Goal: Task Accomplishment & Management: Complete application form

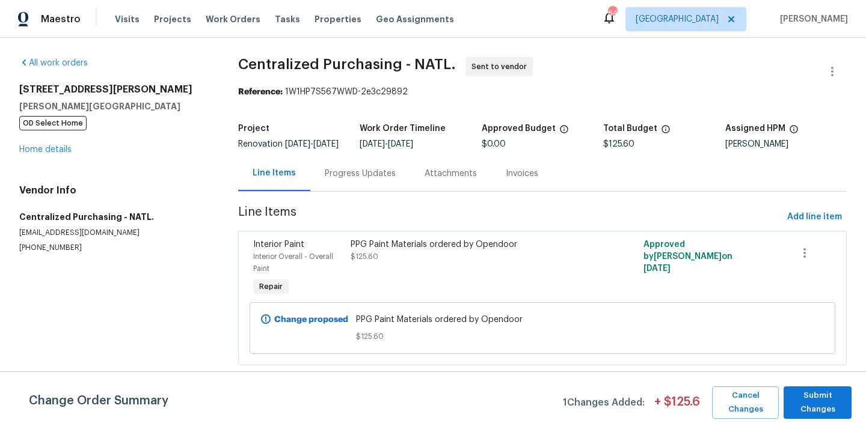
click at [726, 28] on span "[GEOGRAPHIC_DATA]" at bounding box center [685, 19] width 121 height 24
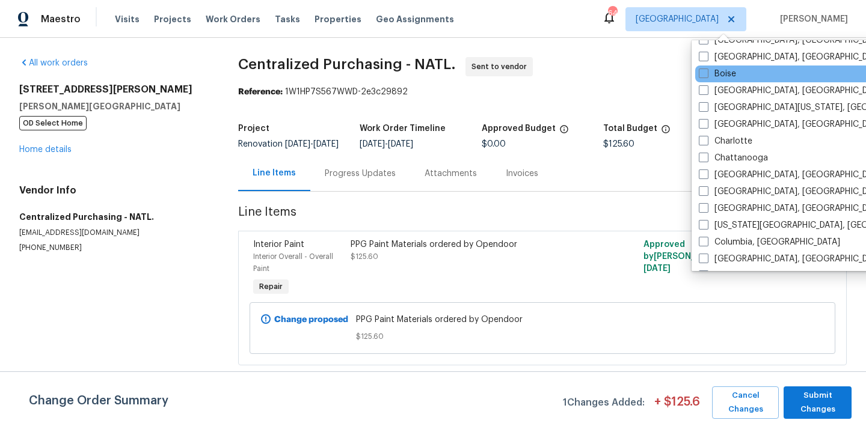
scroll to position [98, 0]
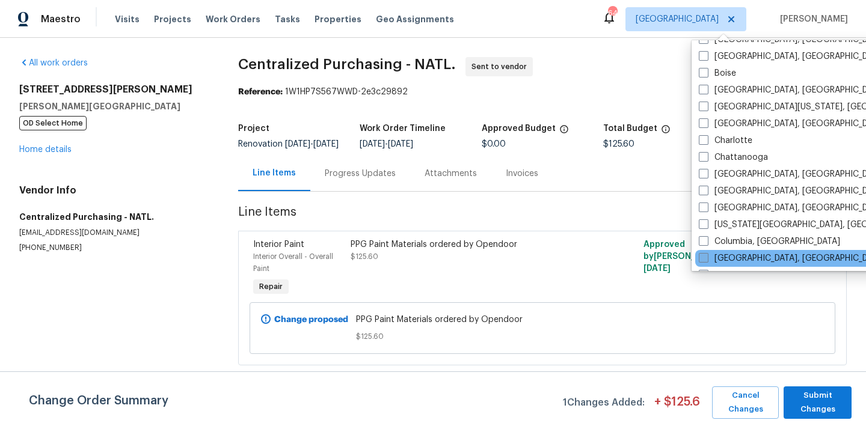
click at [720, 253] on label "[GEOGRAPHIC_DATA], [GEOGRAPHIC_DATA]" at bounding box center [792, 259] width 186 height 12
click at [706, 253] on input "[GEOGRAPHIC_DATA], [GEOGRAPHIC_DATA]" at bounding box center [703, 257] width 8 height 8
checkbox input "true"
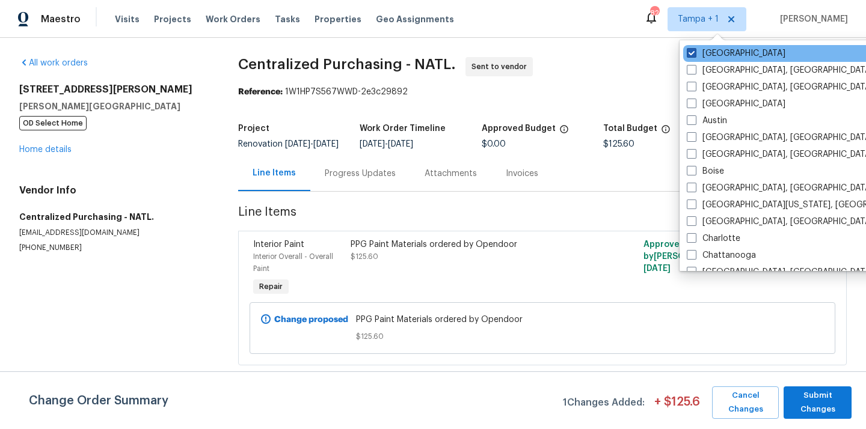
click at [710, 48] on label "[GEOGRAPHIC_DATA]" at bounding box center [736, 54] width 99 height 12
click at [694, 48] on input "[GEOGRAPHIC_DATA]" at bounding box center [691, 52] width 8 height 8
checkbox input "false"
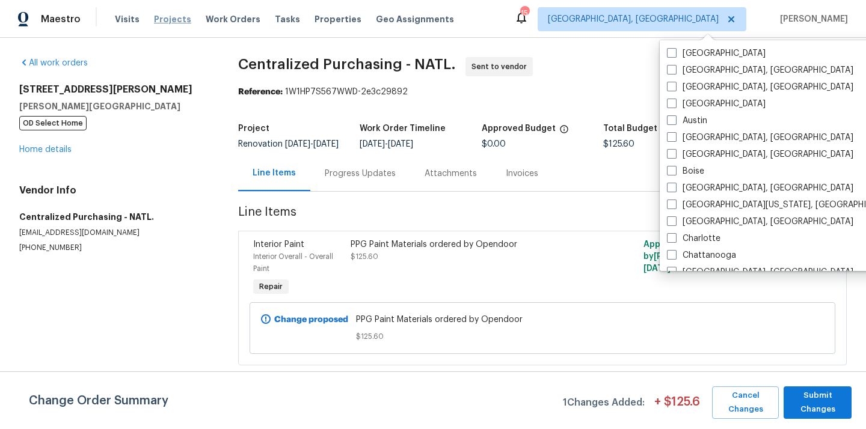
click at [177, 17] on span "Projects" at bounding box center [172, 19] width 37 height 12
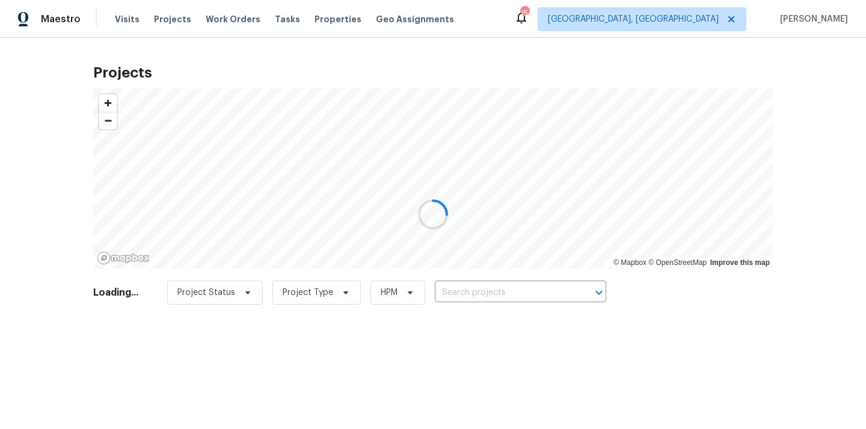
click at [494, 295] on div at bounding box center [433, 214] width 866 height 429
click at [496, 293] on div at bounding box center [433, 214] width 866 height 429
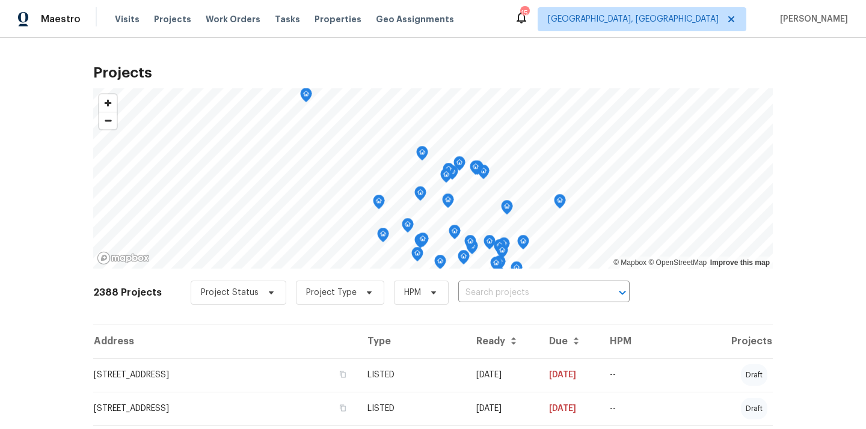
click at [496, 293] on input "text" at bounding box center [527, 293] width 138 height 19
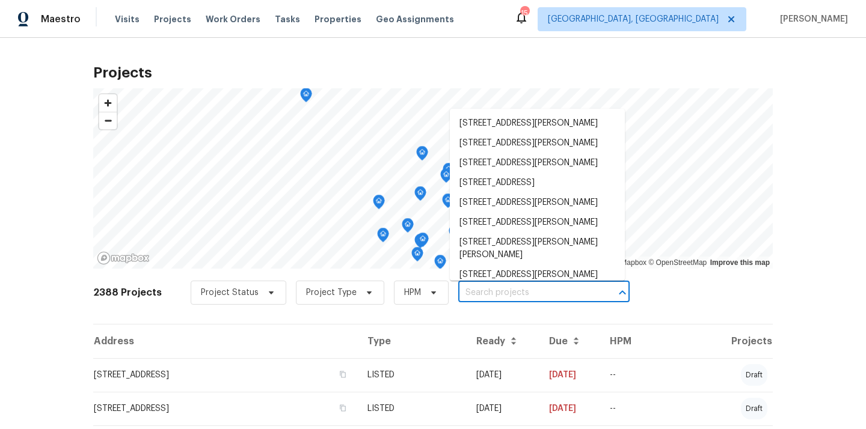
paste input "[STREET_ADDRESS]"
type input "[STREET_ADDRESS]"
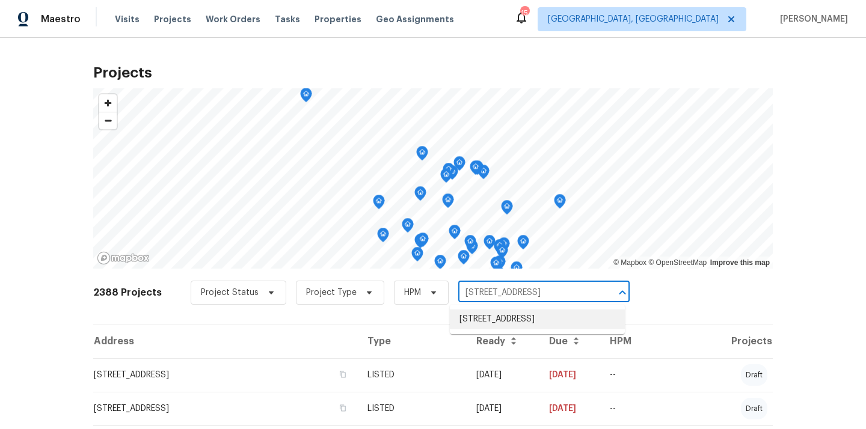
click at [490, 318] on li "[STREET_ADDRESS]" at bounding box center [537, 320] width 175 height 20
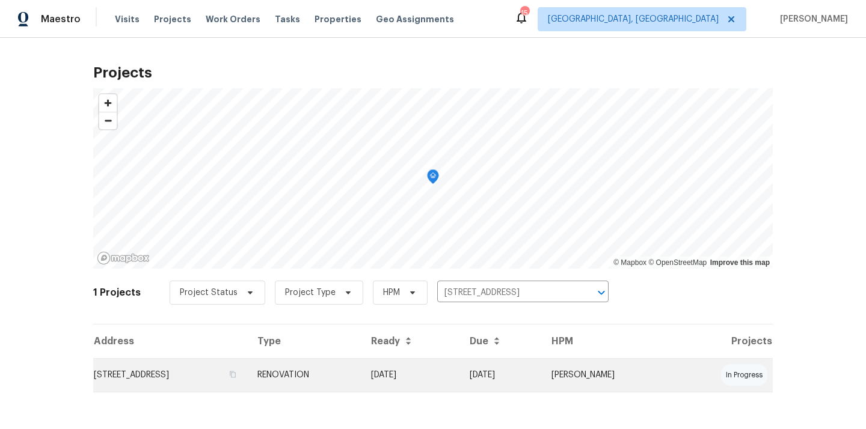
click at [457, 383] on td "[DATE]" at bounding box center [410, 375] width 99 height 34
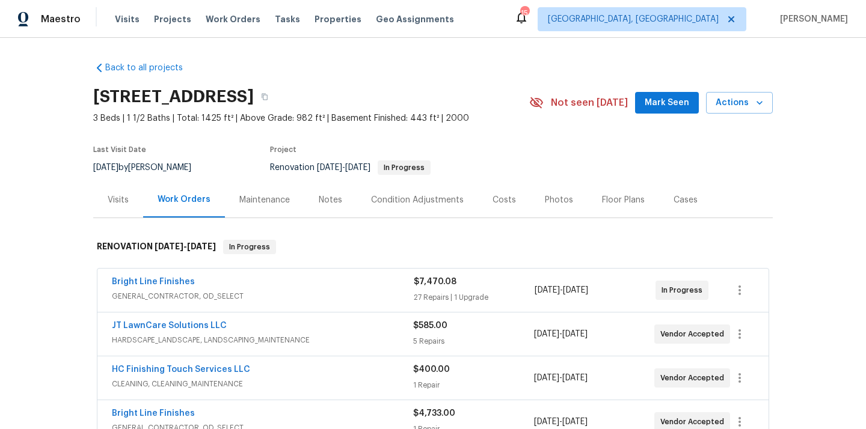
scroll to position [152, 0]
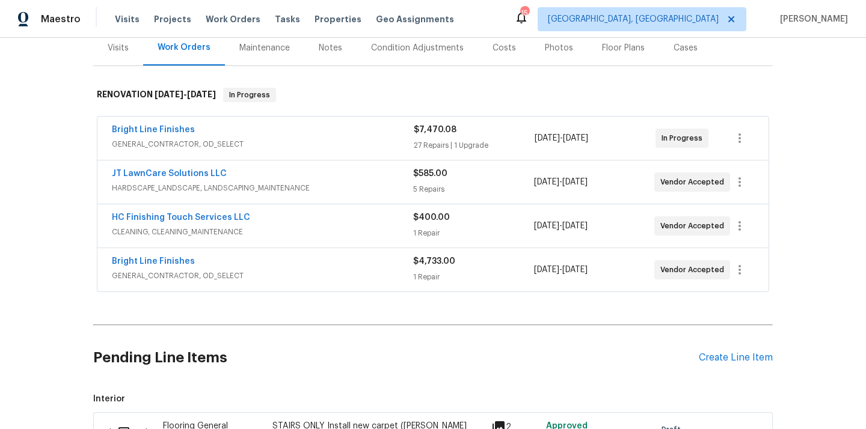
click at [731, 367] on div "Pending Line Items Create Line Item" at bounding box center [432, 358] width 679 height 56
click at [731, 377] on div "Pending Line Items Create Line Item" at bounding box center [432, 358] width 679 height 56
click at [729, 367] on div "Pending Line Items Create Line Item" at bounding box center [432, 358] width 679 height 56
click at [728, 363] on div "Create Line Item" at bounding box center [736, 357] width 74 height 11
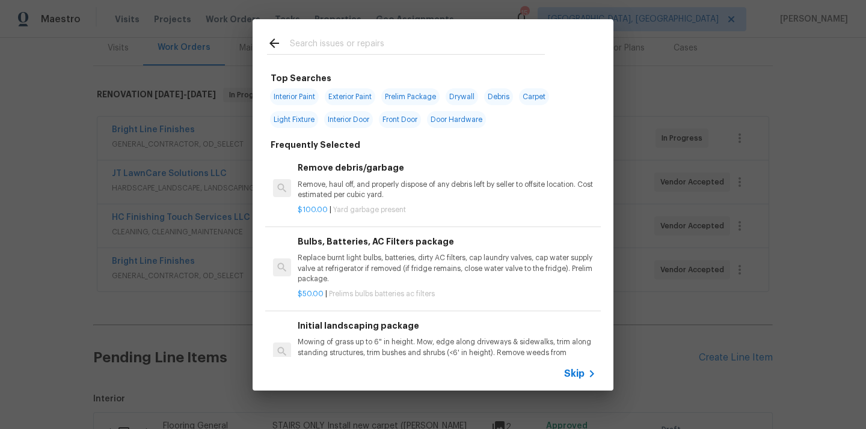
click at [393, 46] on input "text" at bounding box center [417, 45] width 255 height 18
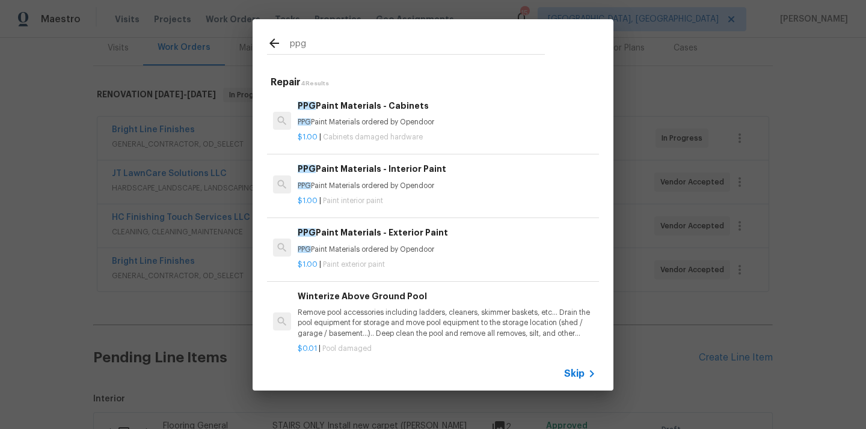
type input "ppg"
click at [351, 170] on h6 "PPG Paint Materials - Interior Paint" at bounding box center [447, 168] width 298 height 13
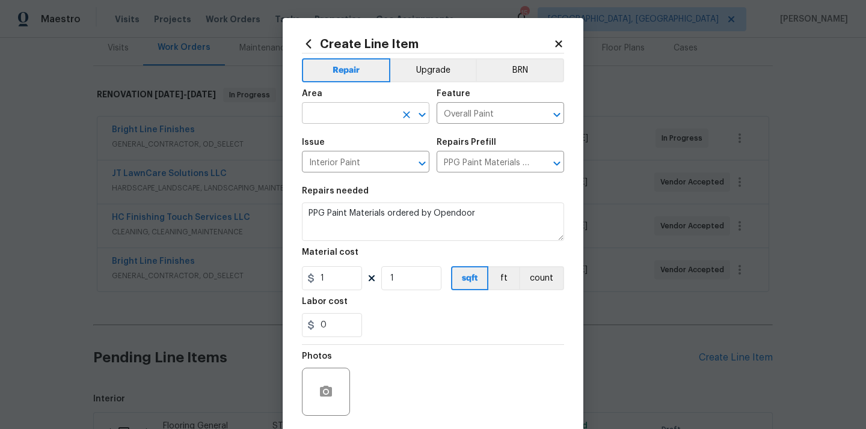
click at [366, 120] on input "text" at bounding box center [349, 114] width 94 height 19
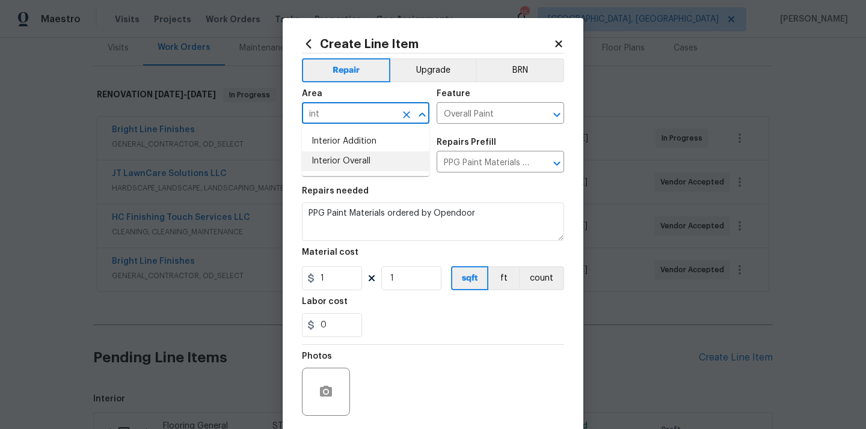
click at [341, 161] on li "Interior Overall" at bounding box center [365, 162] width 127 height 20
type input "Interior Overall"
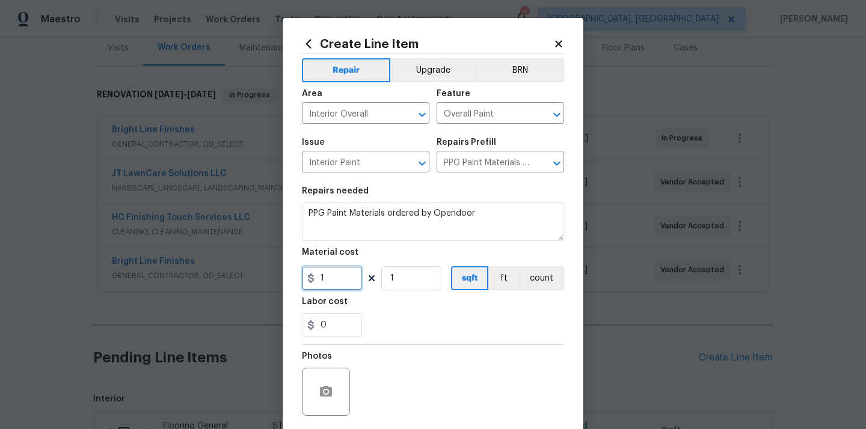
drag, startPoint x: 333, startPoint y: 288, endPoint x: 310, endPoint y: 288, distance: 22.8
click at [310, 288] on input "1" at bounding box center [332, 278] width 60 height 24
paste input "016.3"
type input "1016.3"
click at [397, 324] on div "0" at bounding box center [433, 325] width 262 height 24
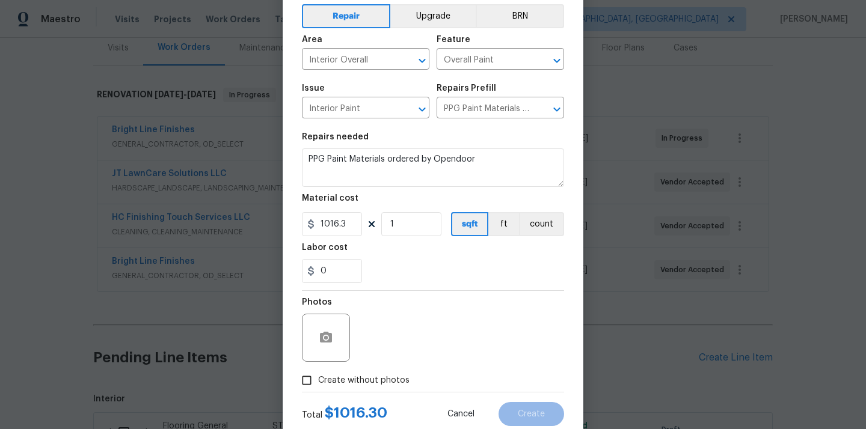
scroll to position [89, 0]
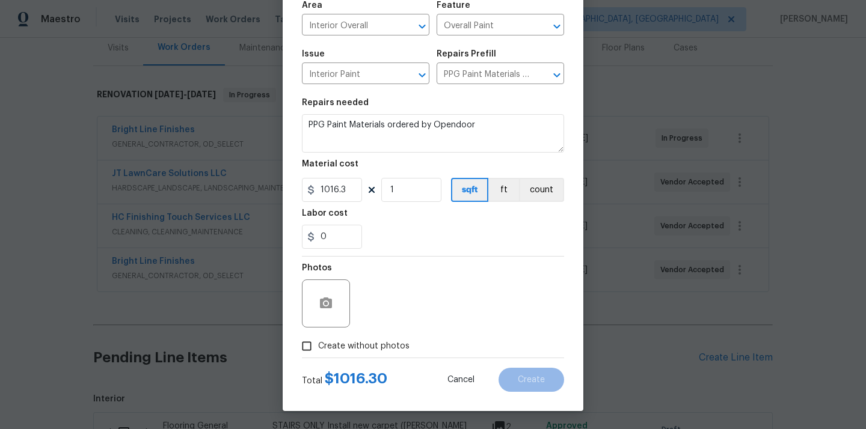
click at [391, 347] on span "Create without photos" at bounding box center [363, 346] width 91 height 13
click at [318, 347] on input "Create without photos" at bounding box center [306, 346] width 23 height 23
checkbox input "true"
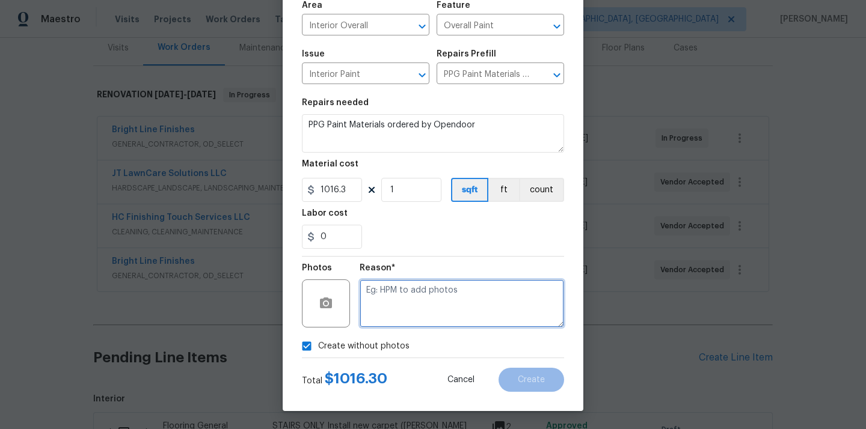
click at [403, 311] on textarea at bounding box center [462, 304] width 204 height 48
type textarea "N/A"
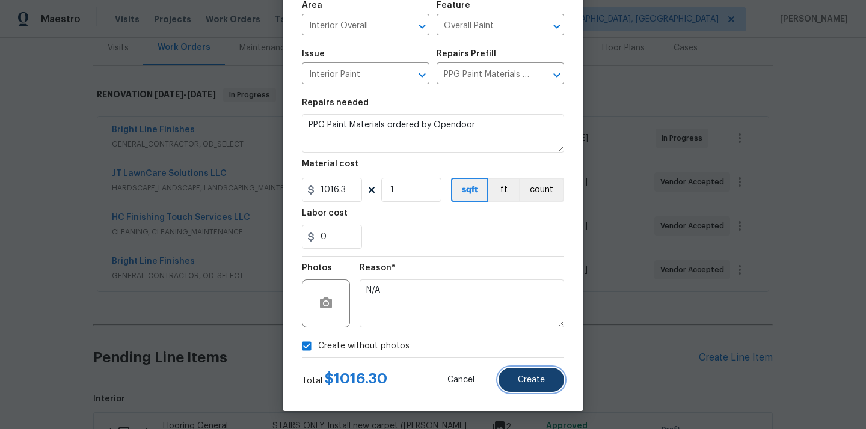
click at [518, 378] on span "Create" at bounding box center [531, 380] width 27 height 9
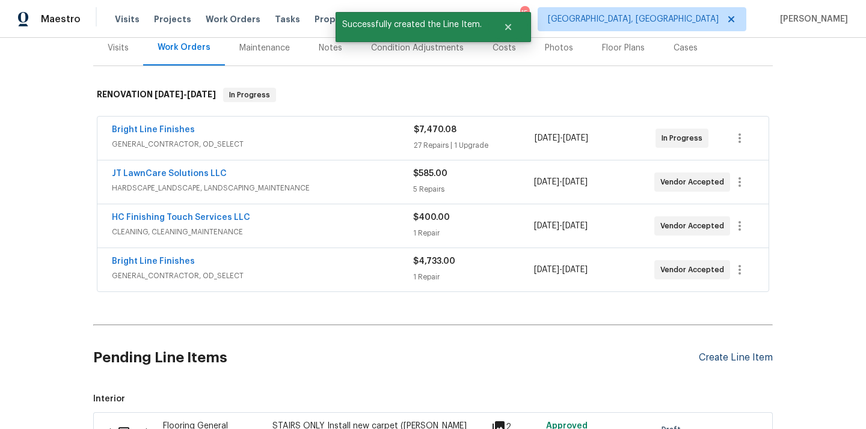
click at [722, 359] on div "Create Line Item" at bounding box center [736, 357] width 74 height 11
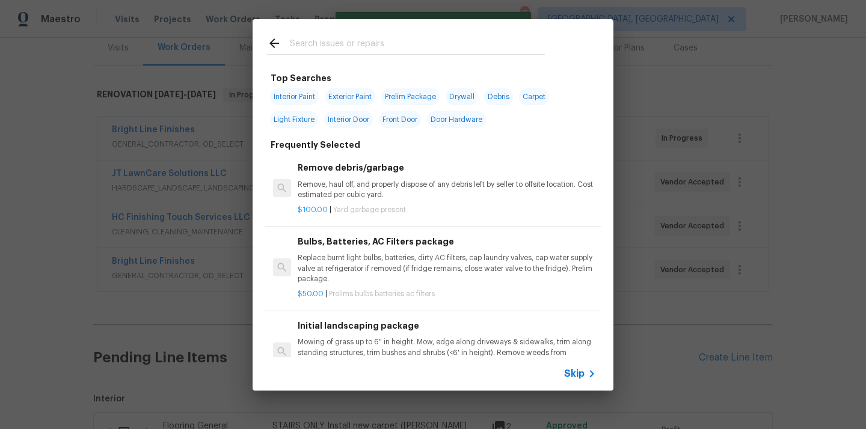
click at [437, 55] on div at bounding box center [406, 54] width 278 height 1
click at [427, 51] on input "text" at bounding box center [417, 45] width 255 height 18
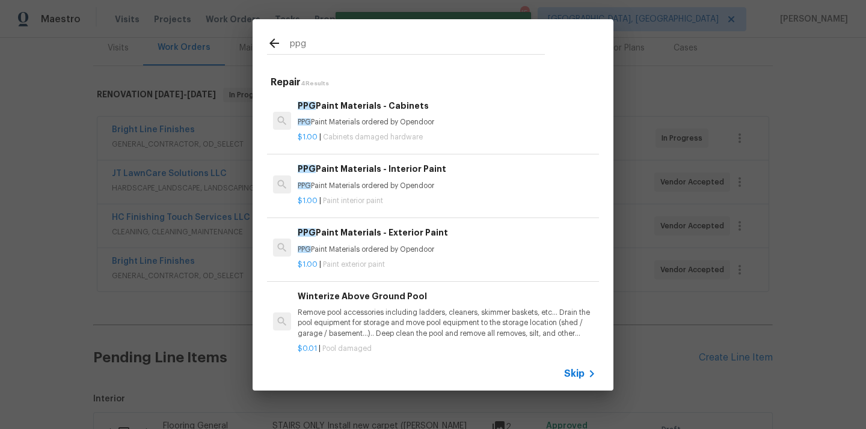
type input "ppg"
click at [387, 232] on h6 "PPG Paint Materials - Exterior Paint" at bounding box center [447, 232] width 298 height 13
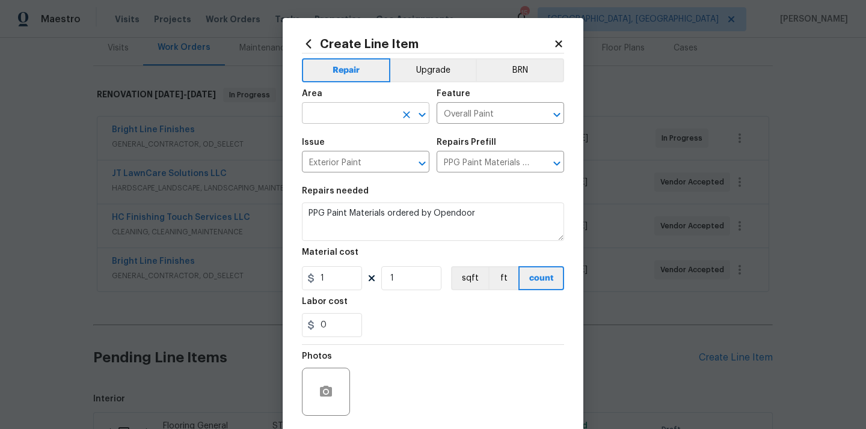
click at [359, 123] on input "text" at bounding box center [349, 114] width 94 height 19
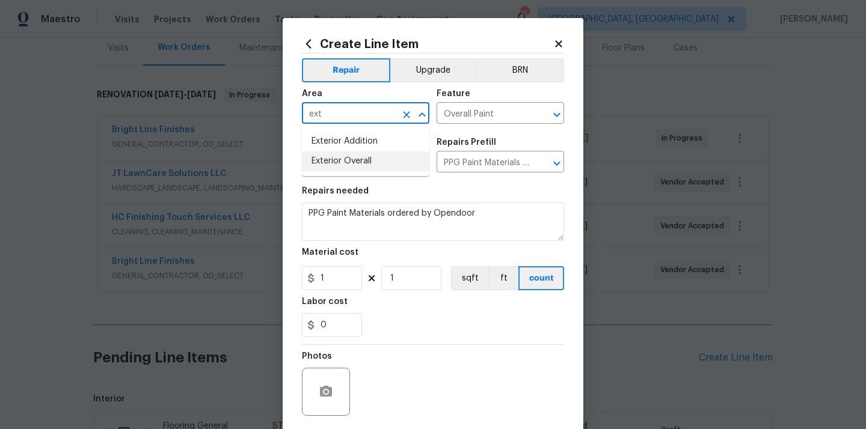
click at [353, 161] on li "Exterior Overall" at bounding box center [365, 162] width 127 height 20
type input "Exterior Overall"
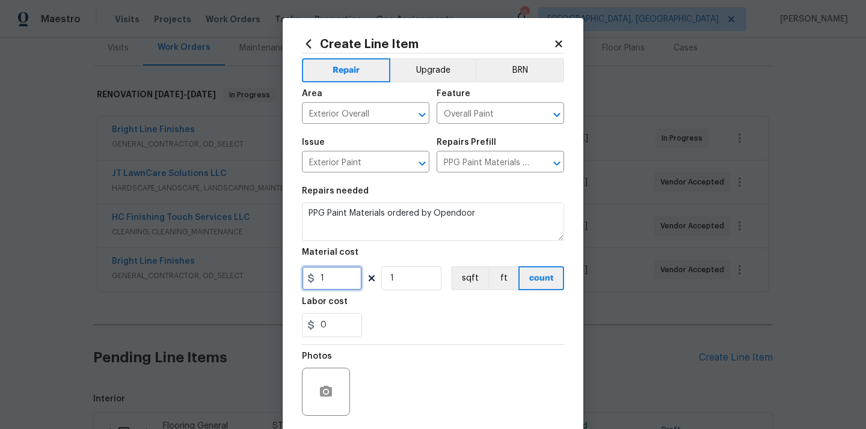
drag, startPoint x: 337, startPoint y: 283, endPoint x: 291, endPoint y: 283, distance: 45.7
click at [293, 283] on div "Create Line Item Repair Upgrade BRN Area Exterior Overall ​ Feature Overall Pai…" at bounding box center [433, 259] width 301 height 482
paste input "92.58"
type input "92.58"
click at [401, 326] on div "0" at bounding box center [433, 325] width 262 height 24
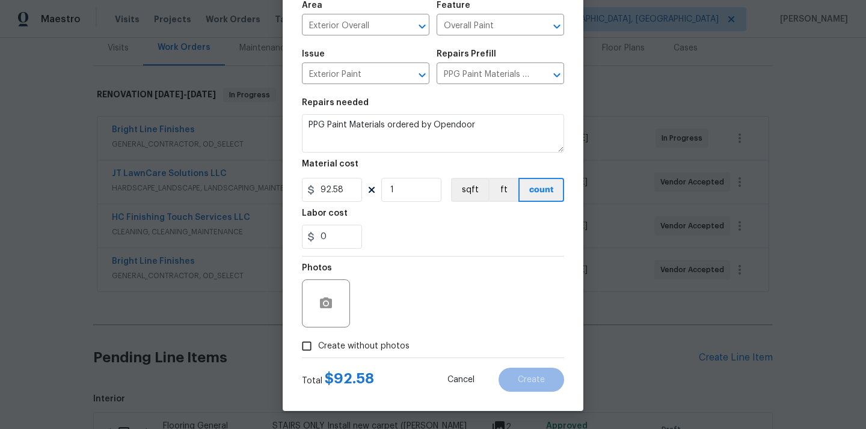
click at [387, 343] on span "Create without photos" at bounding box center [363, 346] width 91 height 13
click at [318, 343] on input "Create without photos" at bounding box center [306, 346] width 23 height 23
checkbox input "true"
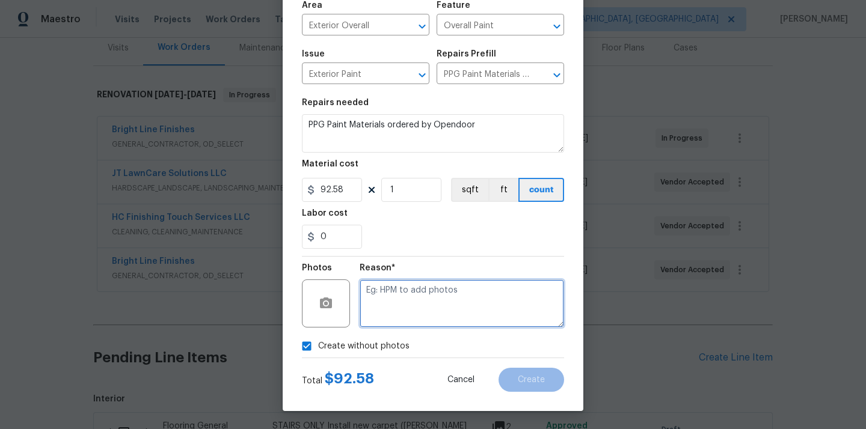
click at [408, 314] on textarea at bounding box center [462, 304] width 204 height 48
type textarea "N/A"
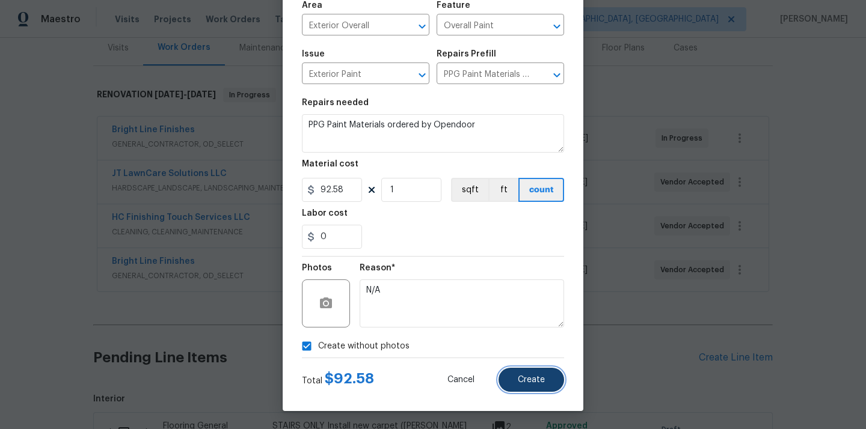
click at [524, 391] on button "Create" at bounding box center [531, 380] width 66 height 24
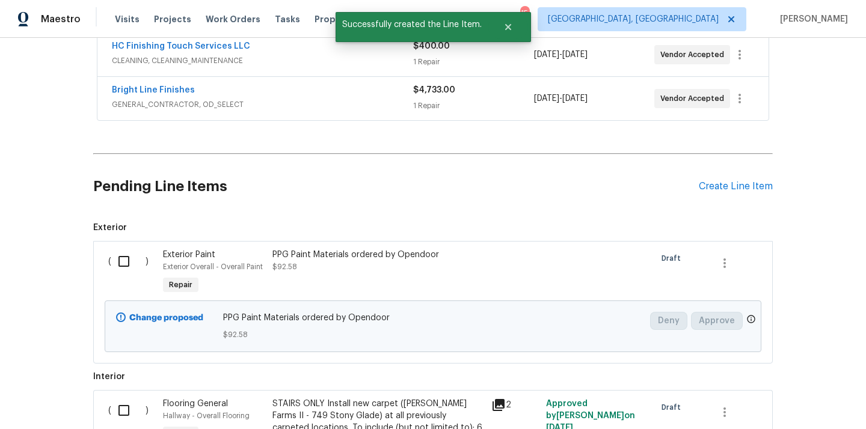
scroll to position [337, 0]
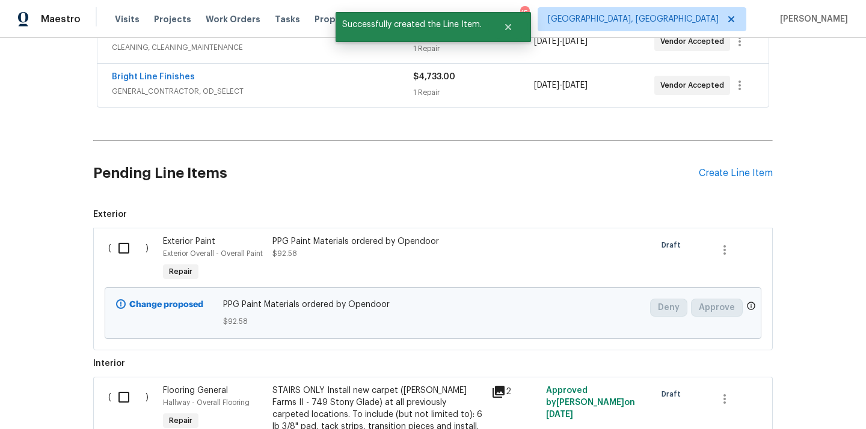
click at [121, 244] on input "checkbox" at bounding box center [128, 248] width 34 height 25
checkbox input "true"
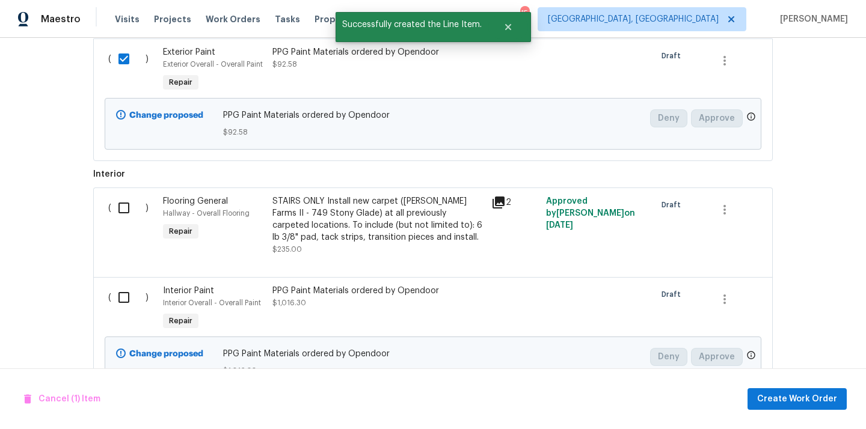
scroll to position [657, 0]
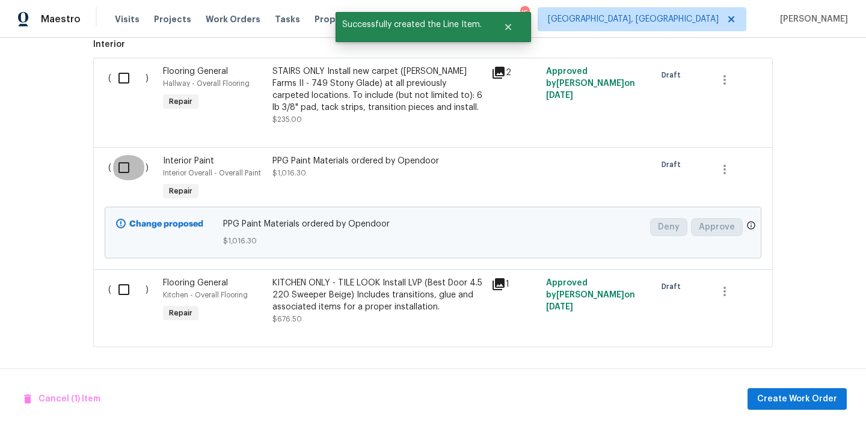
click at [126, 174] on input "checkbox" at bounding box center [128, 167] width 34 height 25
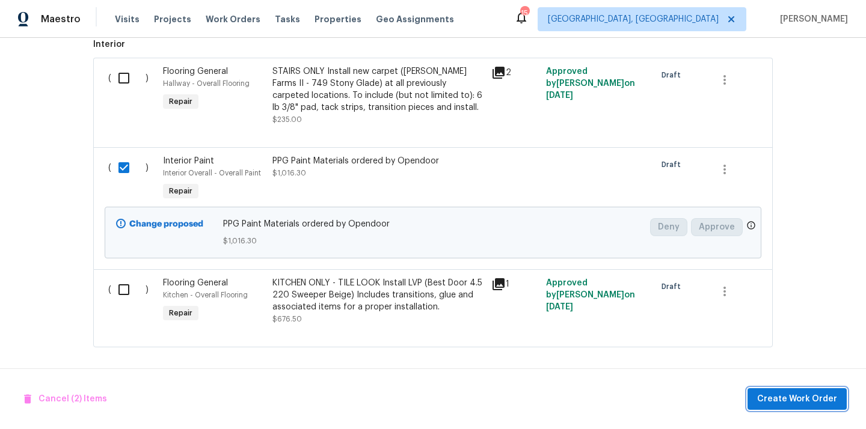
click at [804, 401] on span "Create Work Order" at bounding box center [797, 399] width 80 height 15
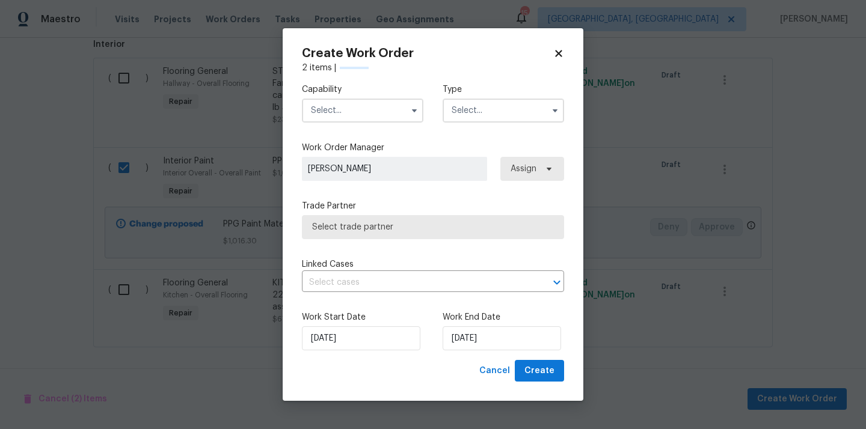
checkbox input "false"
click at [393, 111] on input "text" at bounding box center [362, 111] width 121 height 24
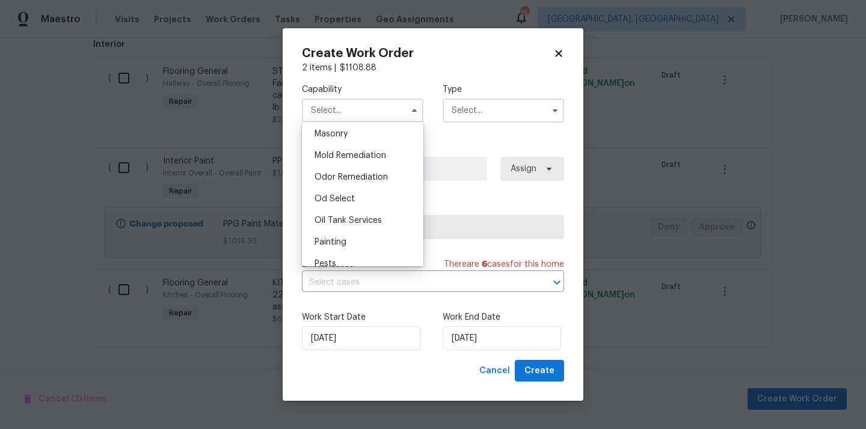
scroll to position [910, 0]
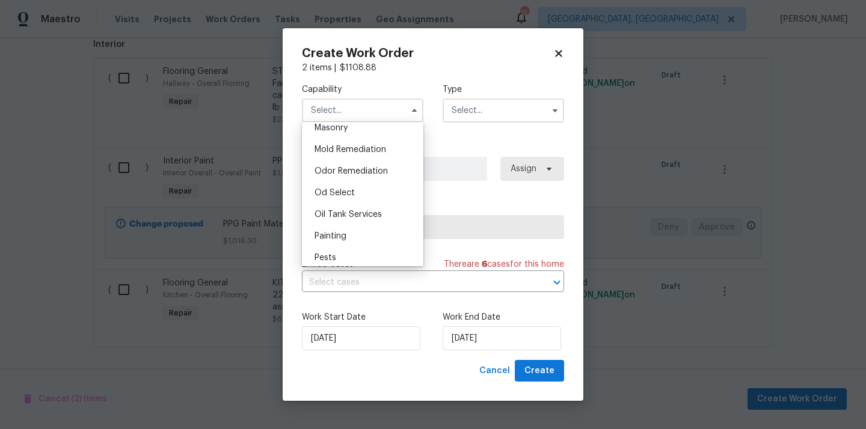
click at [375, 227] on div "Painting" at bounding box center [362, 236] width 115 height 22
type input "Painting"
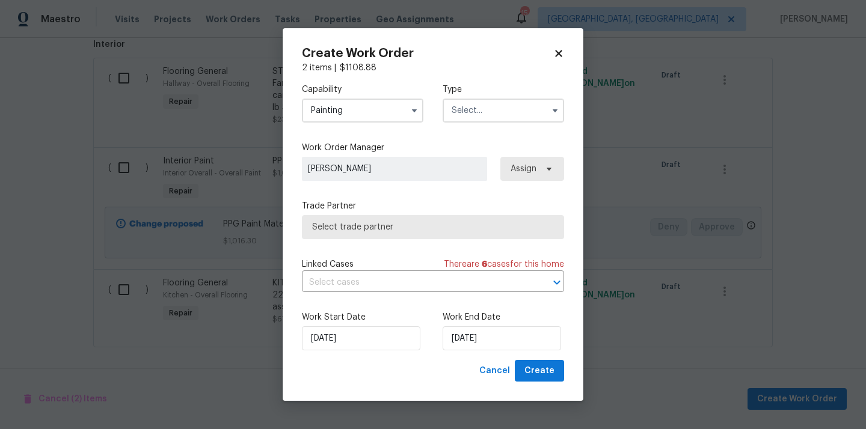
click at [488, 103] on input "text" at bounding box center [503, 111] width 121 height 24
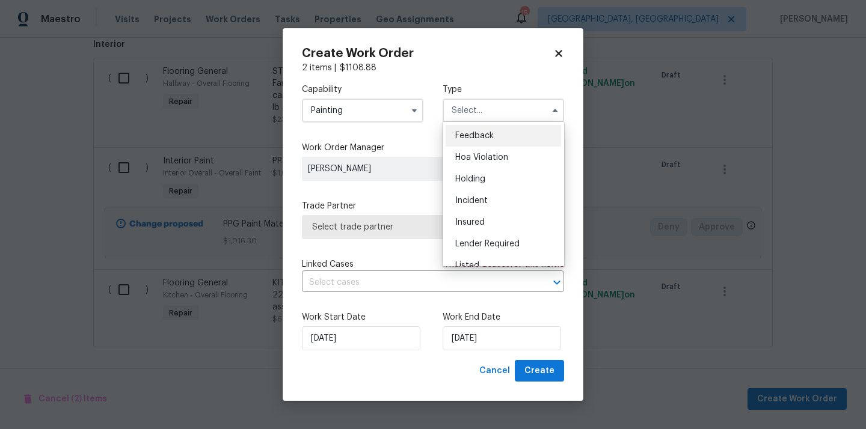
scroll to position [273, 0]
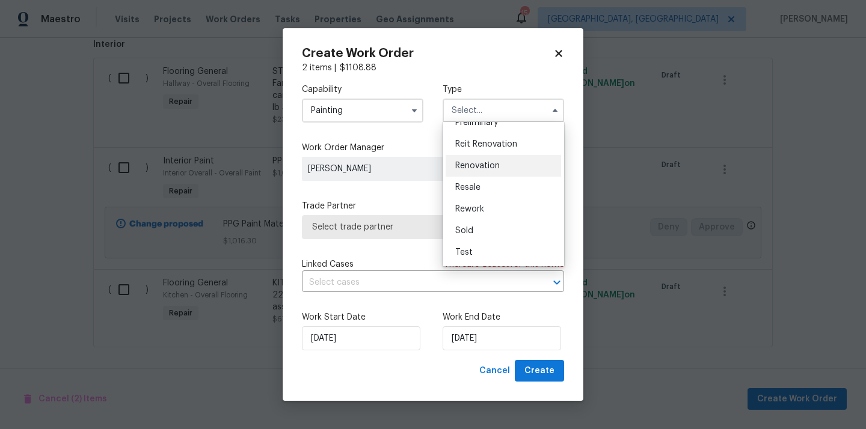
click at [489, 172] on div "Renovation" at bounding box center [503, 166] width 115 height 22
type input "Renovation"
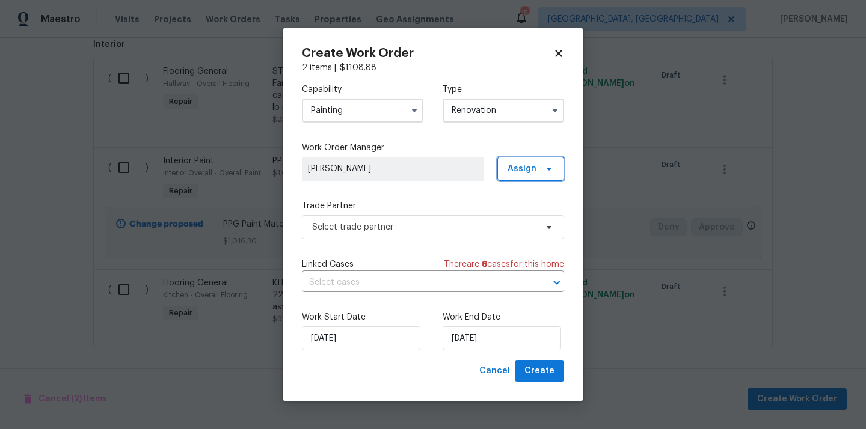
click at [524, 169] on span "Assign" at bounding box center [521, 169] width 29 height 12
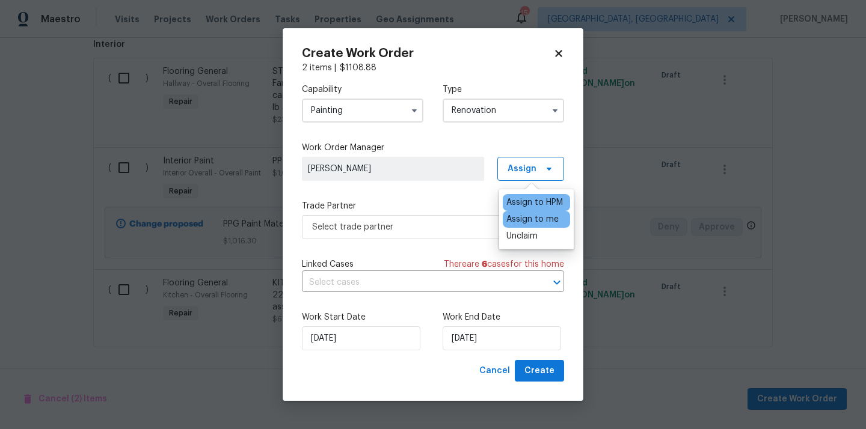
click at [528, 223] on div "Assign to me" at bounding box center [532, 219] width 52 height 12
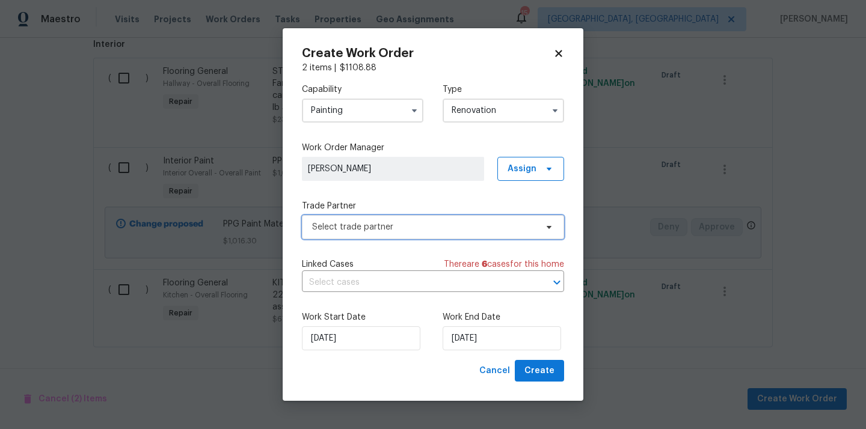
click at [440, 229] on span "Select trade partner" at bounding box center [424, 227] width 224 height 12
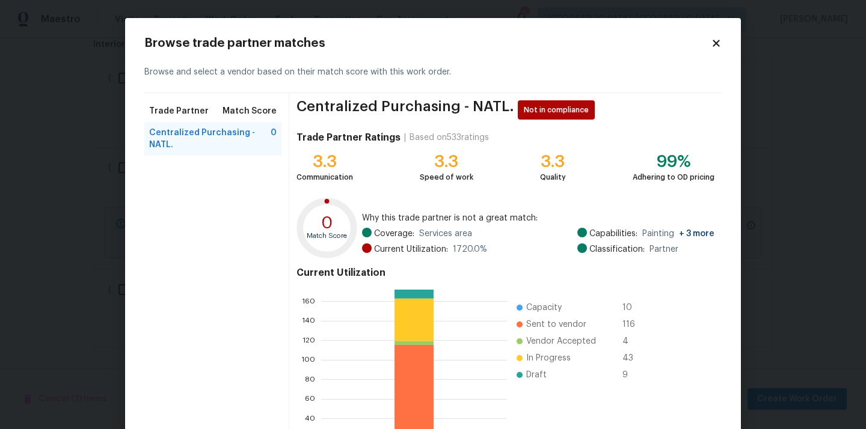
scroll to position [101, 0]
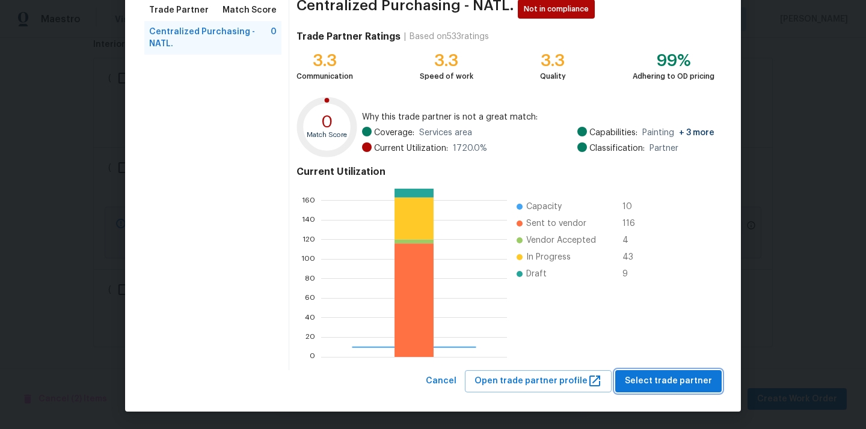
click at [642, 373] on button "Select trade partner" at bounding box center [668, 381] width 106 height 22
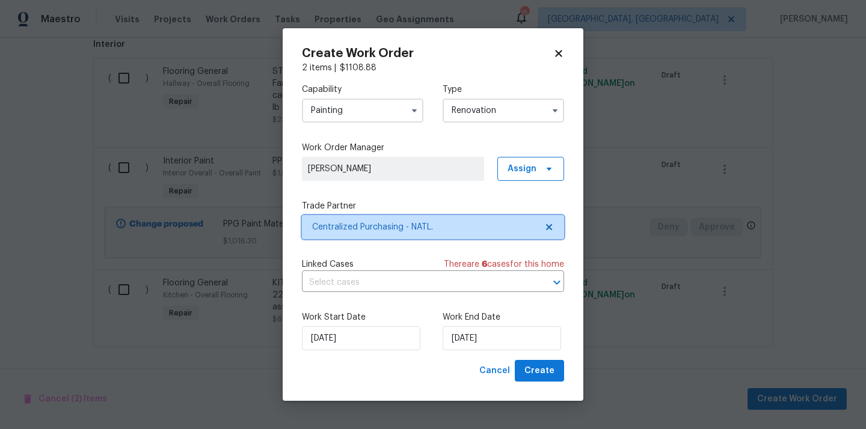
scroll to position [0, 0]
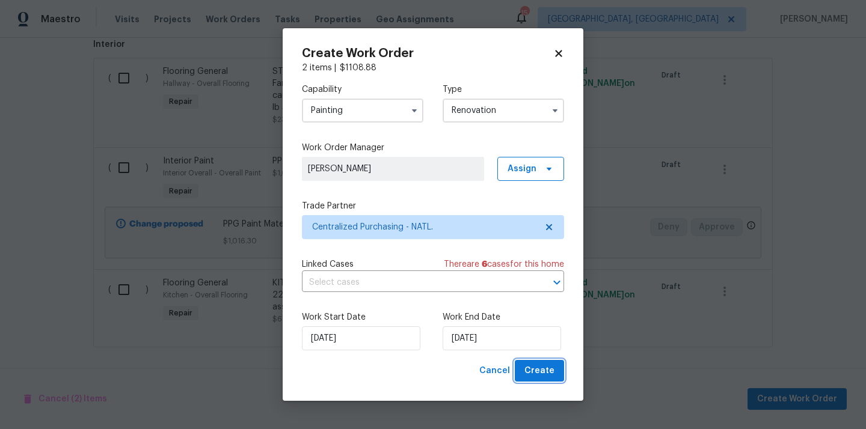
click at [542, 370] on span "Create" at bounding box center [539, 371] width 30 height 15
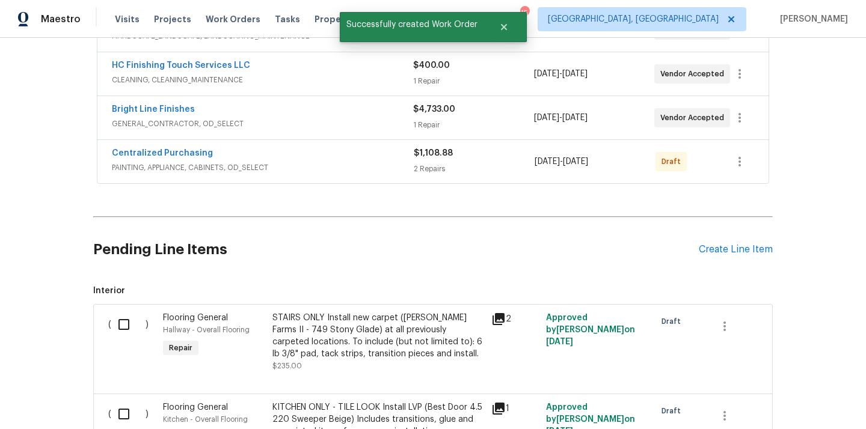
scroll to position [198, 0]
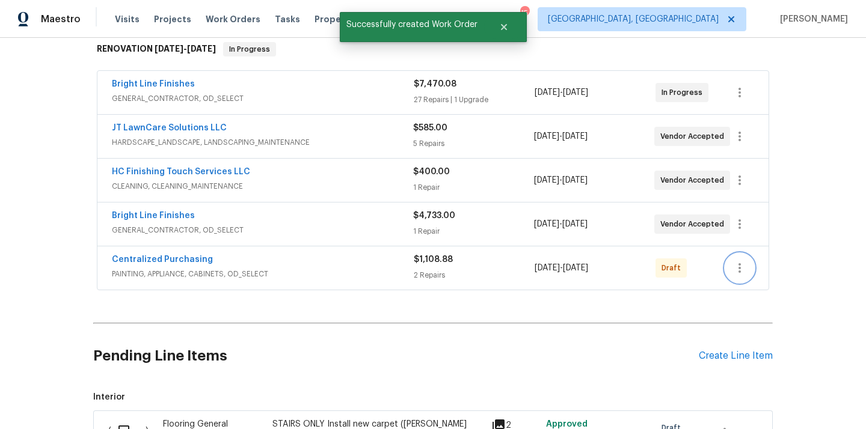
click at [734, 268] on icon "button" at bounding box center [739, 268] width 14 height 14
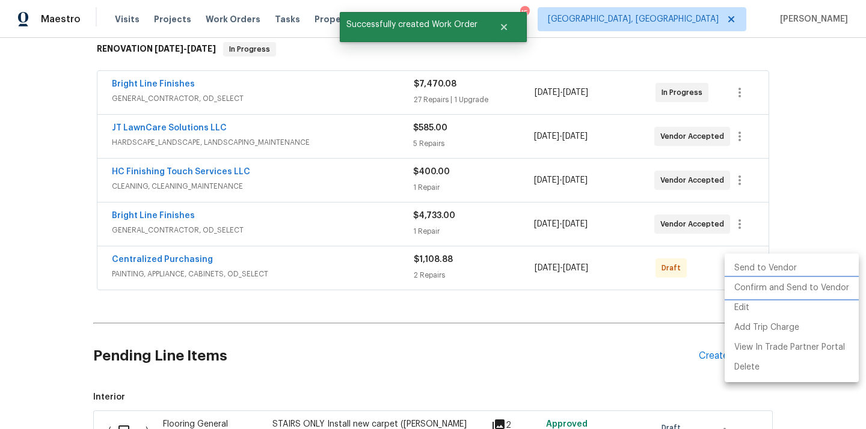
click at [746, 283] on li "Confirm and Send to Vendor" at bounding box center [792, 288] width 134 height 20
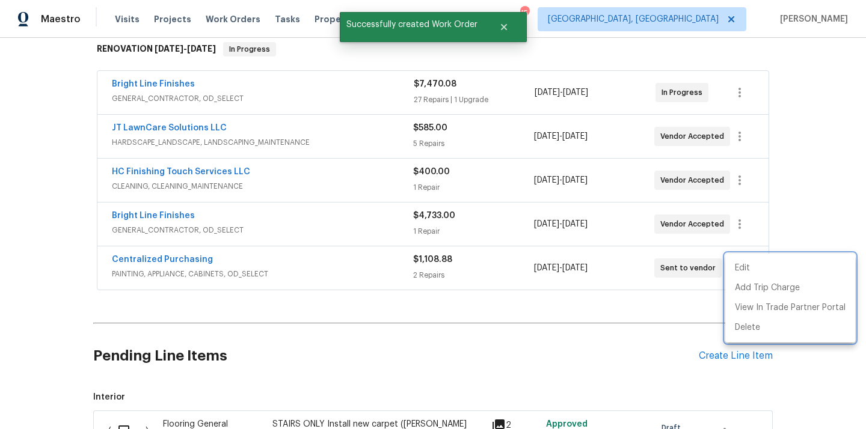
click at [301, 265] on div at bounding box center [433, 214] width 866 height 429
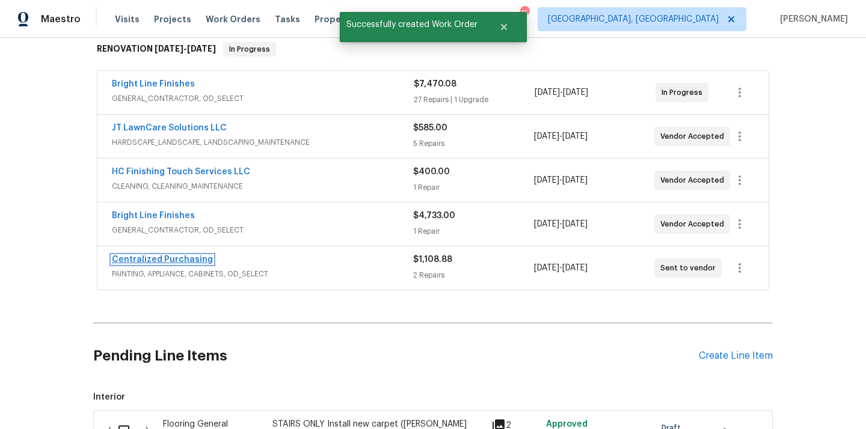
click at [177, 262] on link "Centralized Purchasing" at bounding box center [162, 260] width 101 height 8
